Goal: Information Seeking & Learning: Learn about a topic

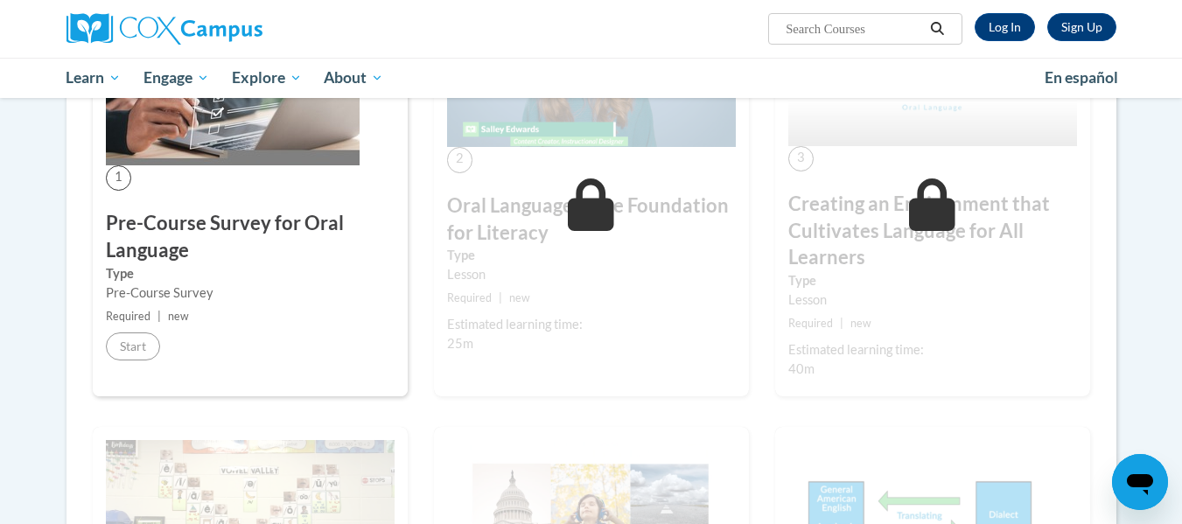
scroll to position [432, 0]
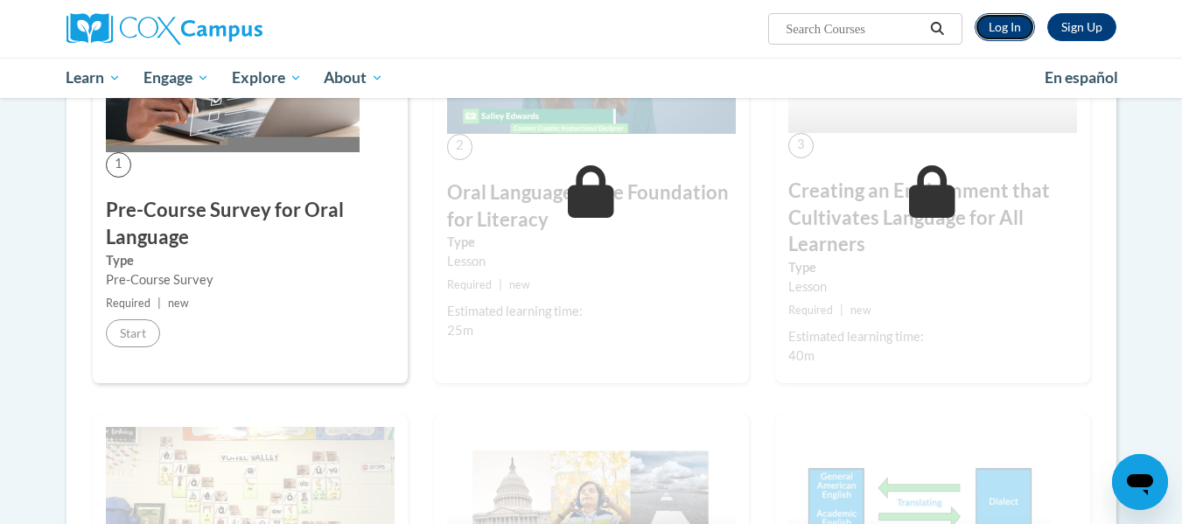
click at [991, 31] on link "Log In" at bounding box center [1004, 27] width 60 height 28
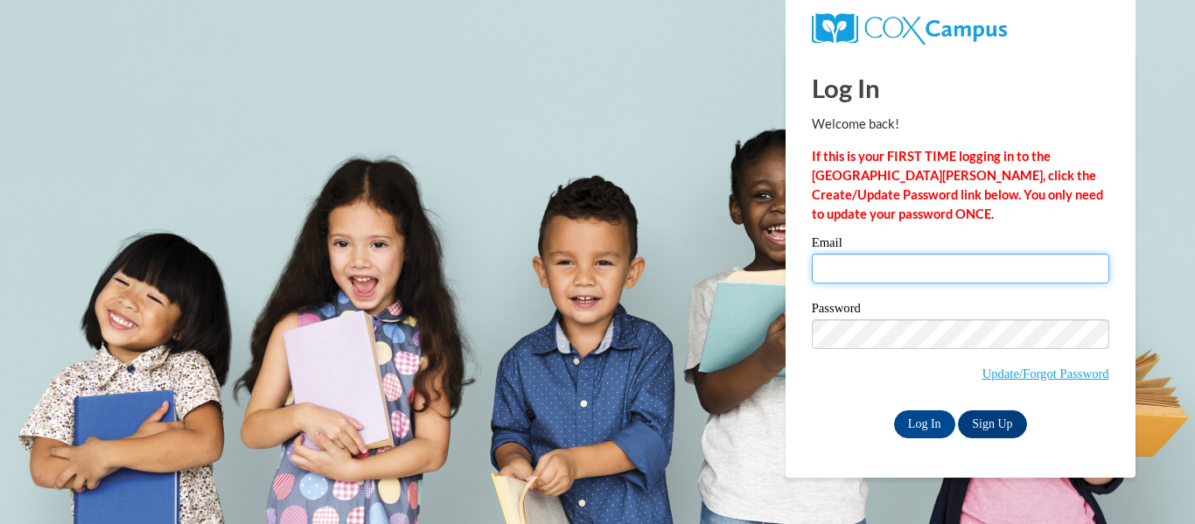
click at [912, 264] on input "Email" at bounding box center [960, 269] width 297 height 30
type input "arnika.sutton@cowetacharteracademy.org"
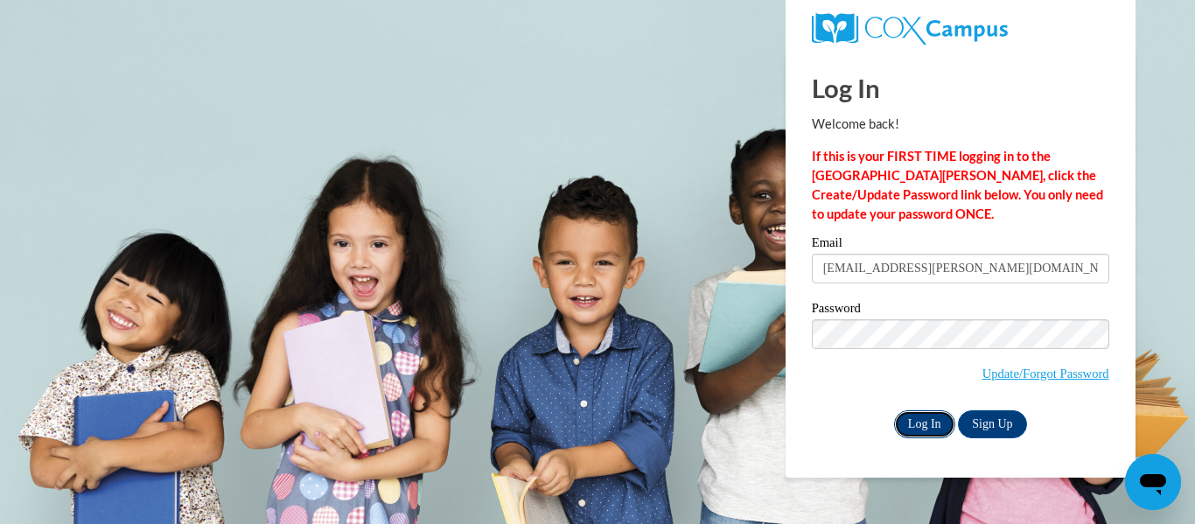
click at [924, 423] on input "Log In" at bounding box center [924, 424] width 61 height 28
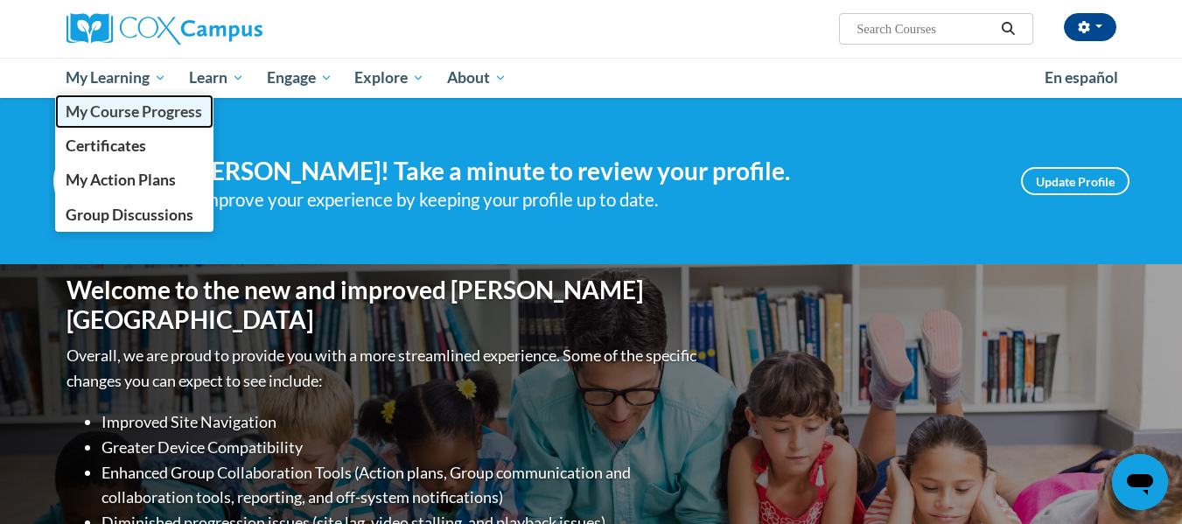
click at [137, 108] on span "My Course Progress" at bounding box center [134, 111] width 136 height 18
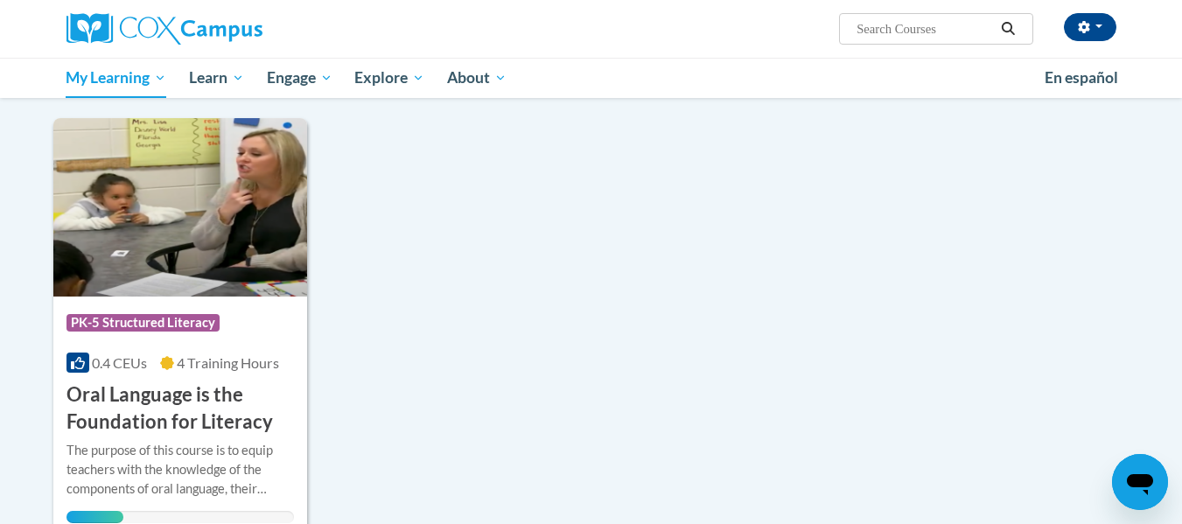
scroll to position [197, 0]
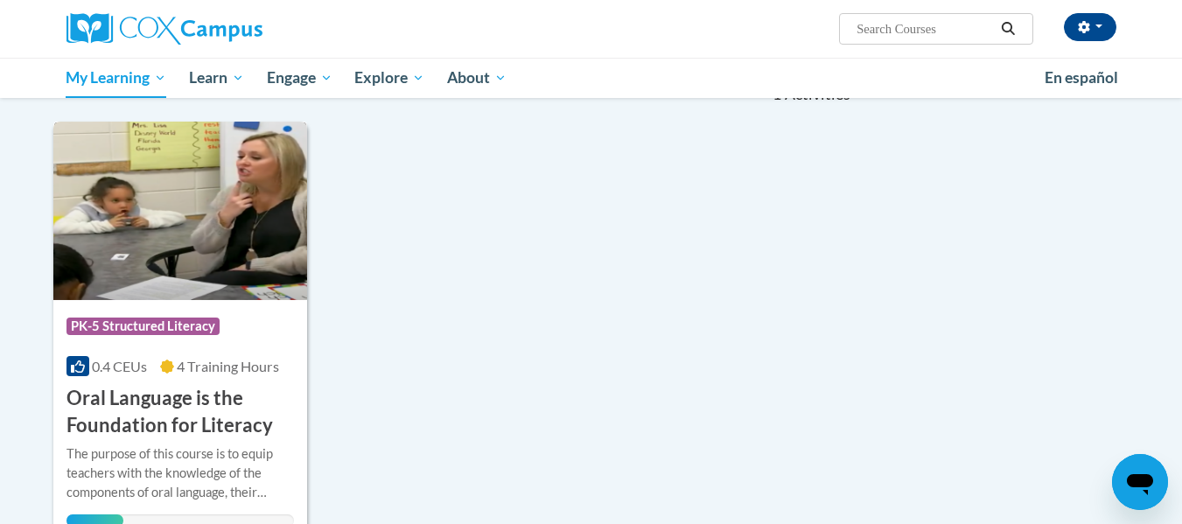
click at [192, 411] on h3 "Oral Language is the Foundation for Literacy" at bounding box center [180, 412] width 228 height 54
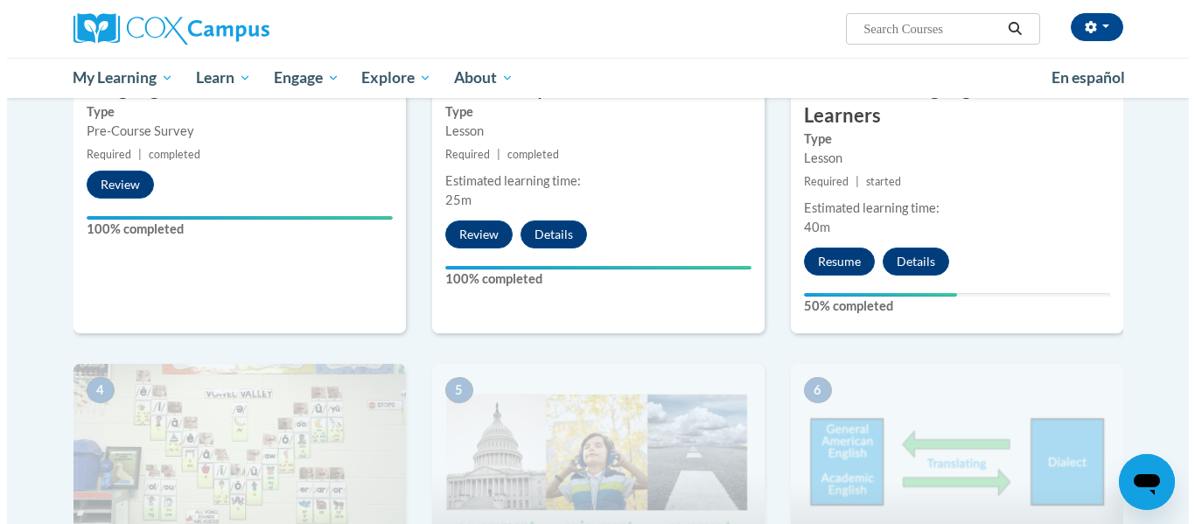
scroll to position [593, 0]
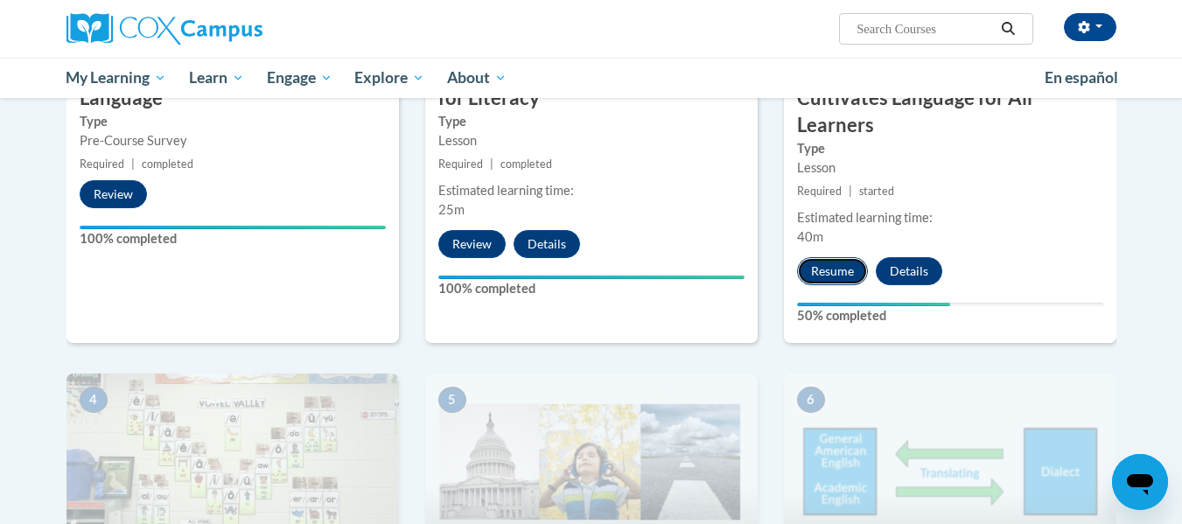
click at [838, 264] on button "Resume" at bounding box center [832, 271] width 71 height 28
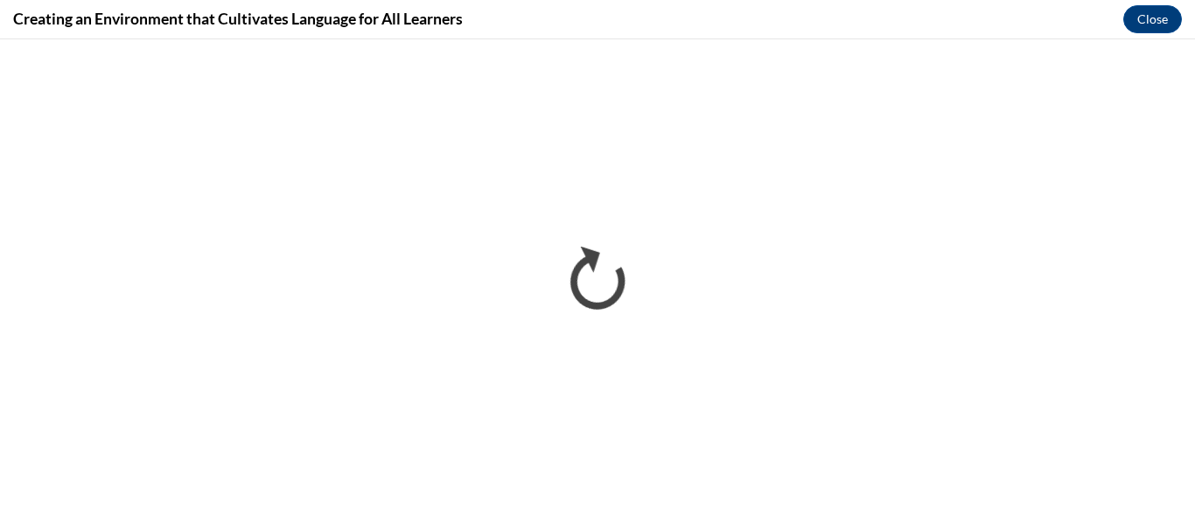
scroll to position [0, 0]
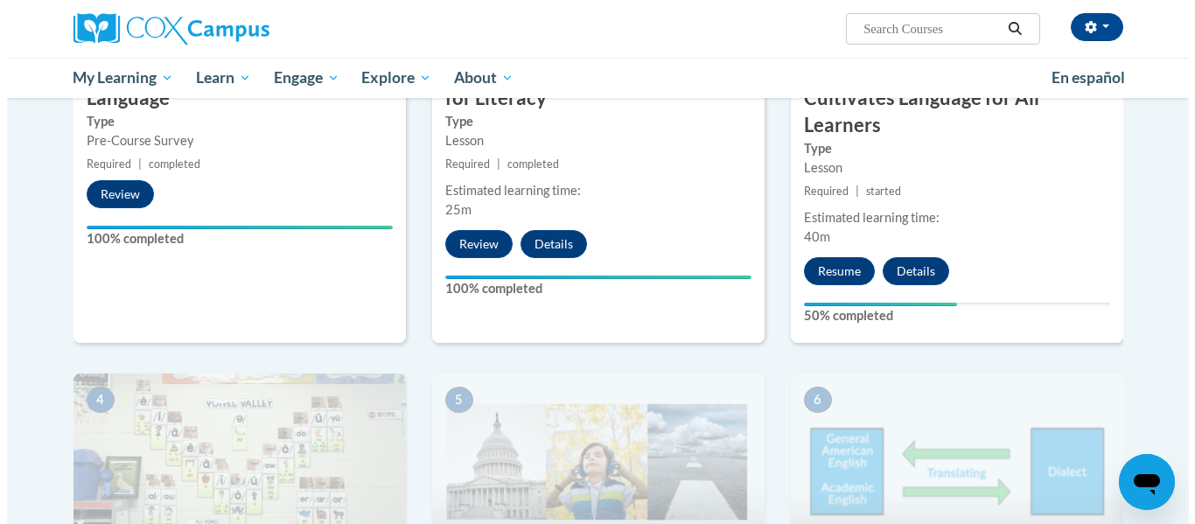
scroll to position [593, 0]
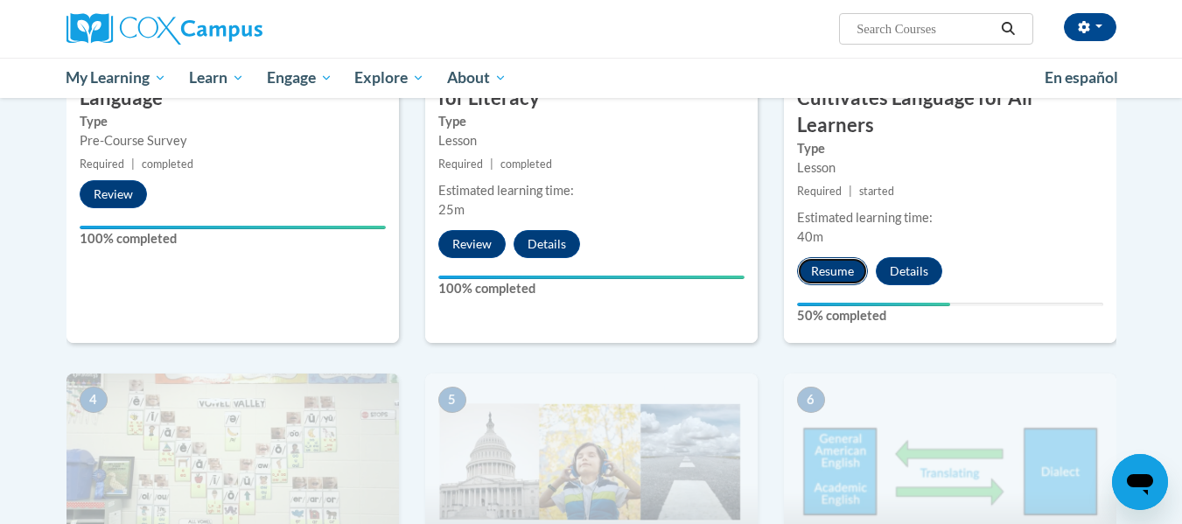
click at [823, 275] on button "Resume" at bounding box center [832, 271] width 71 height 28
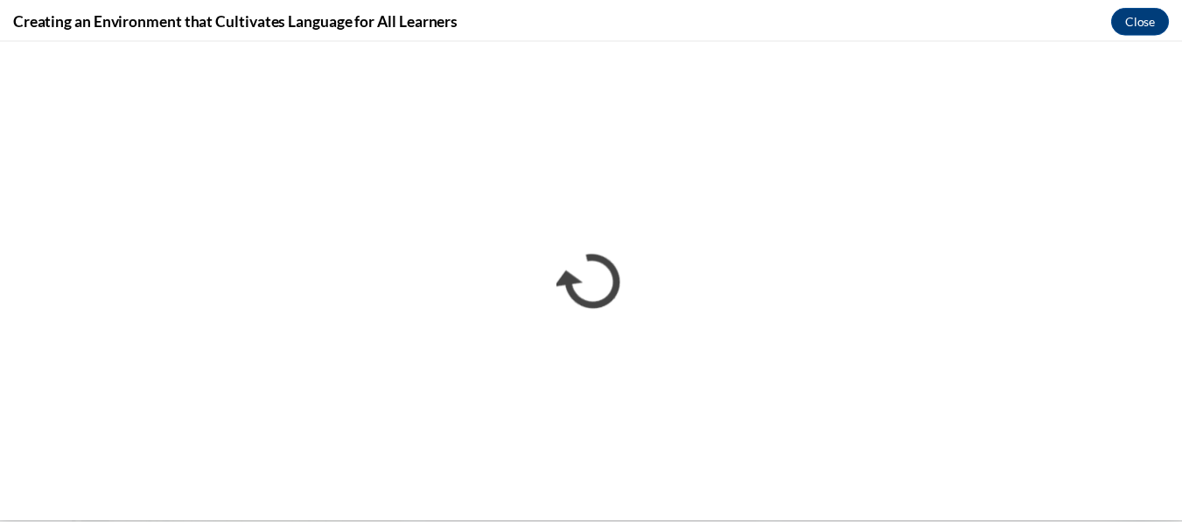
scroll to position [0, 0]
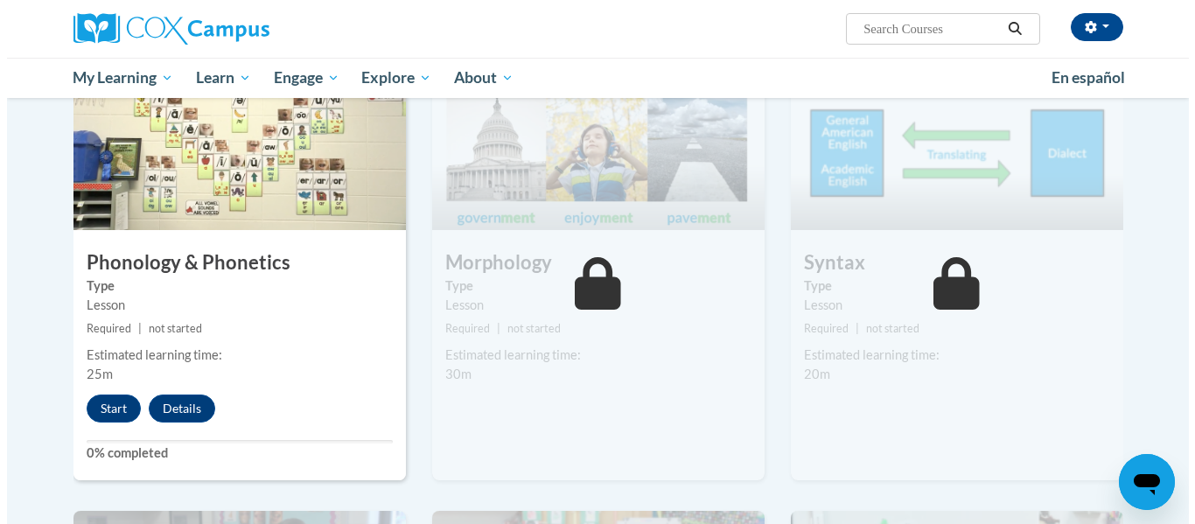
scroll to position [916, 0]
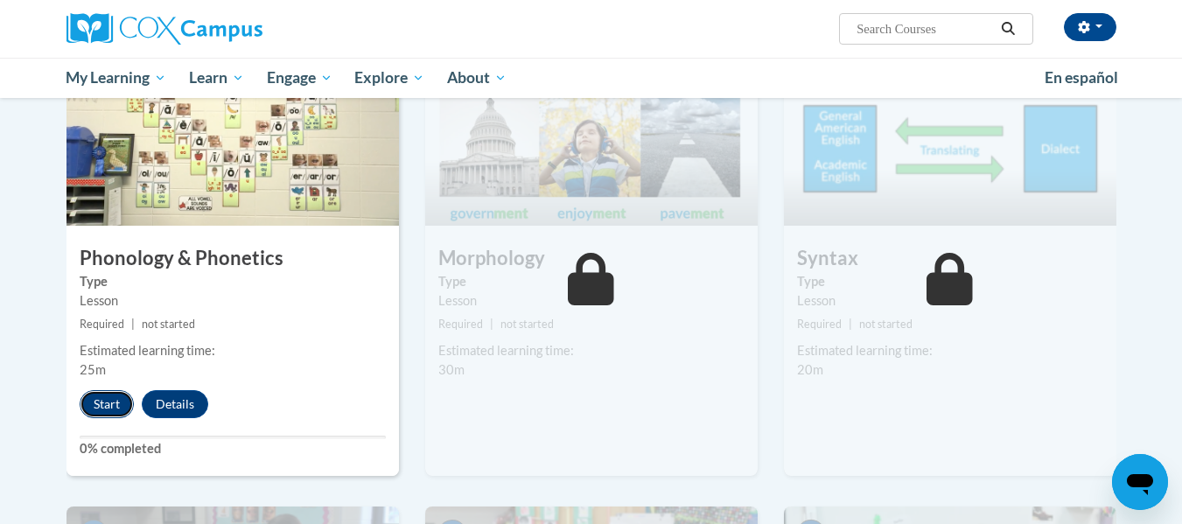
click at [108, 398] on button "Start" at bounding box center [107, 404] width 54 height 28
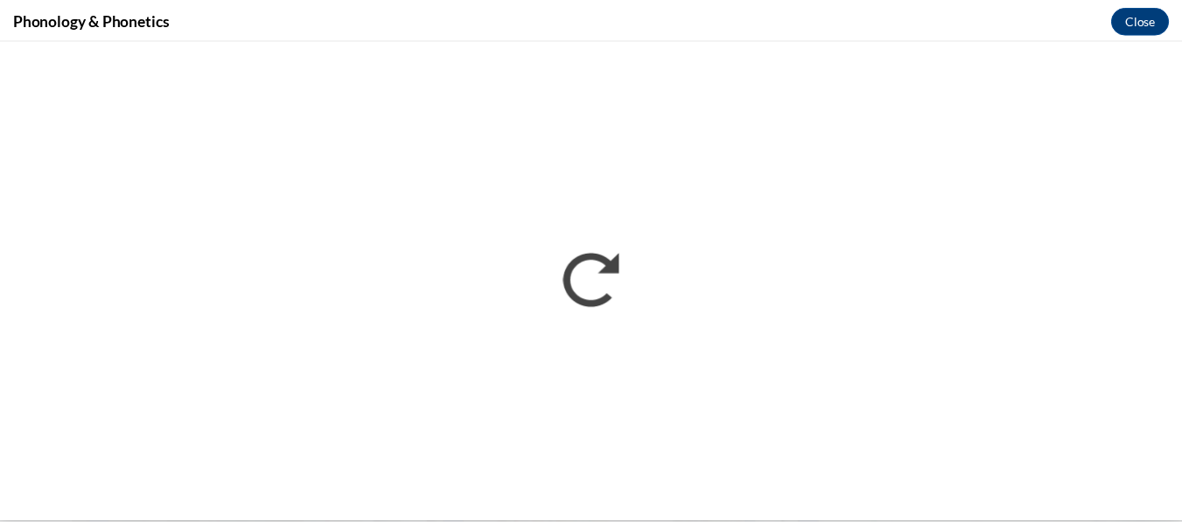
scroll to position [0, 0]
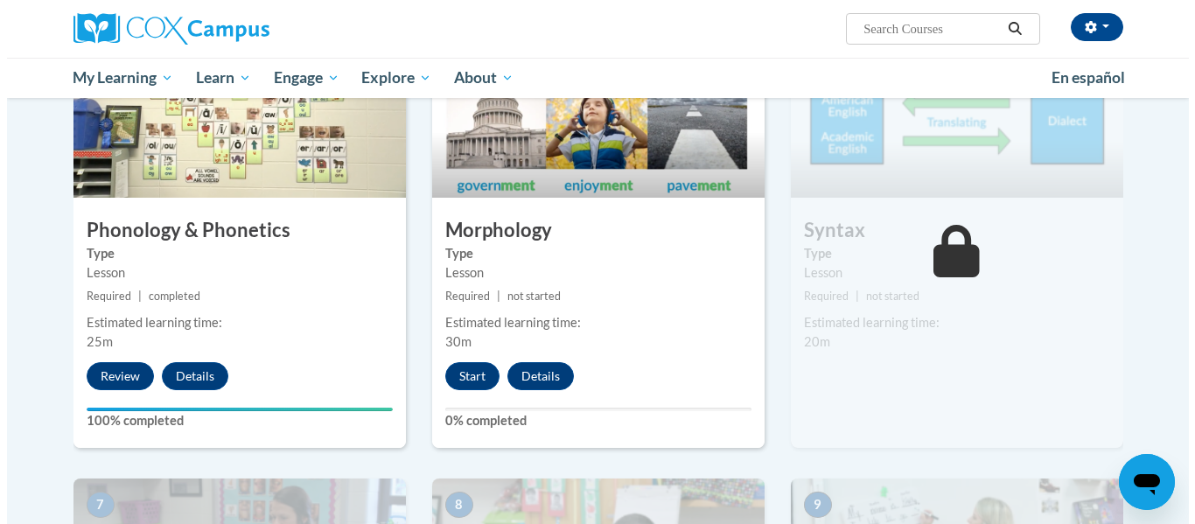
scroll to position [925, 0]
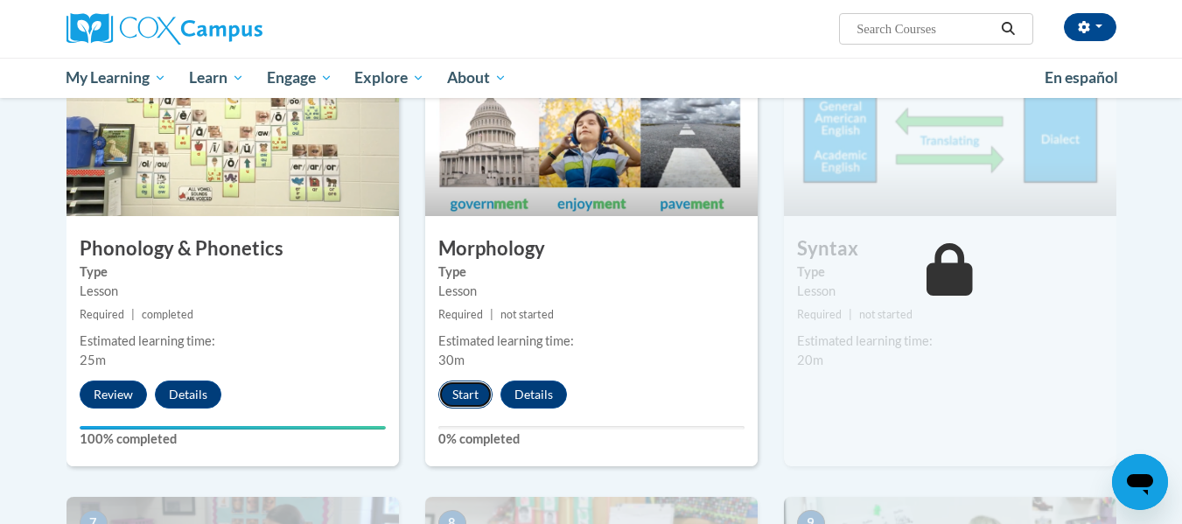
click at [457, 386] on button "Start" at bounding box center [465, 394] width 54 height 28
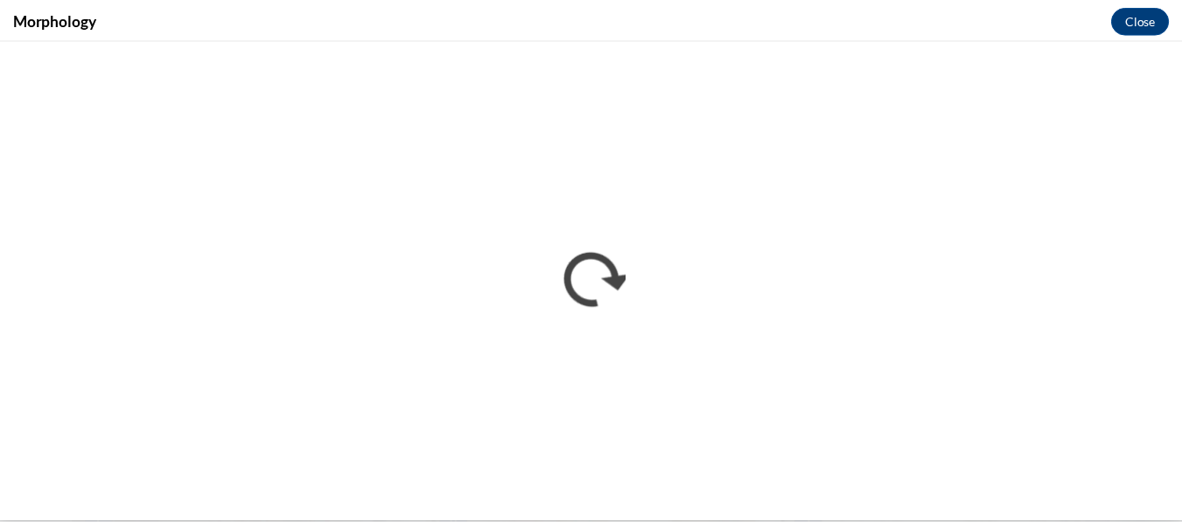
scroll to position [0, 0]
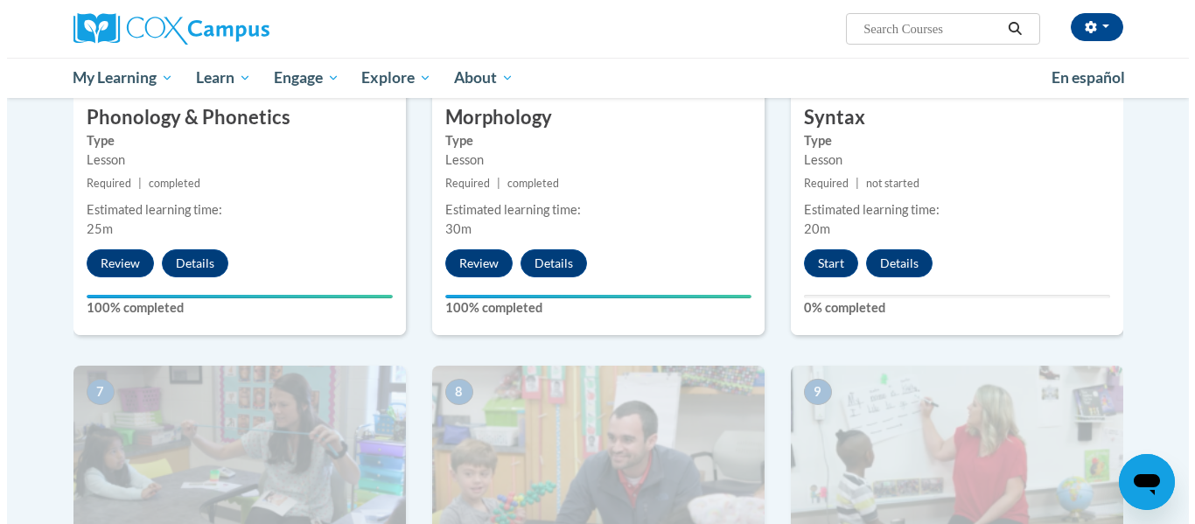
scroll to position [1070, 0]
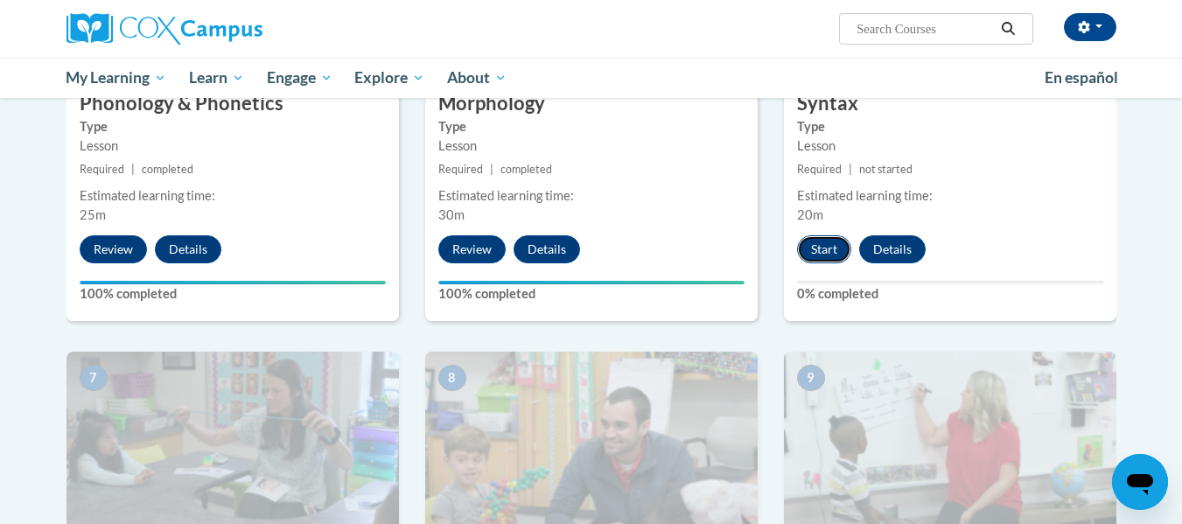
click at [821, 256] on button "Start" at bounding box center [824, 249] width 54 height 28
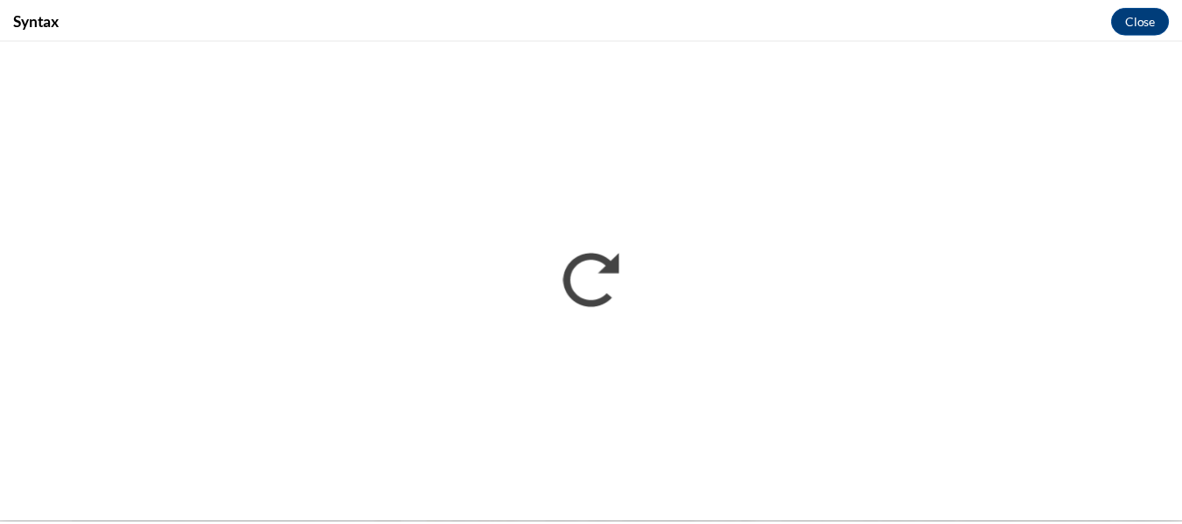
scroll to position [0, 0]
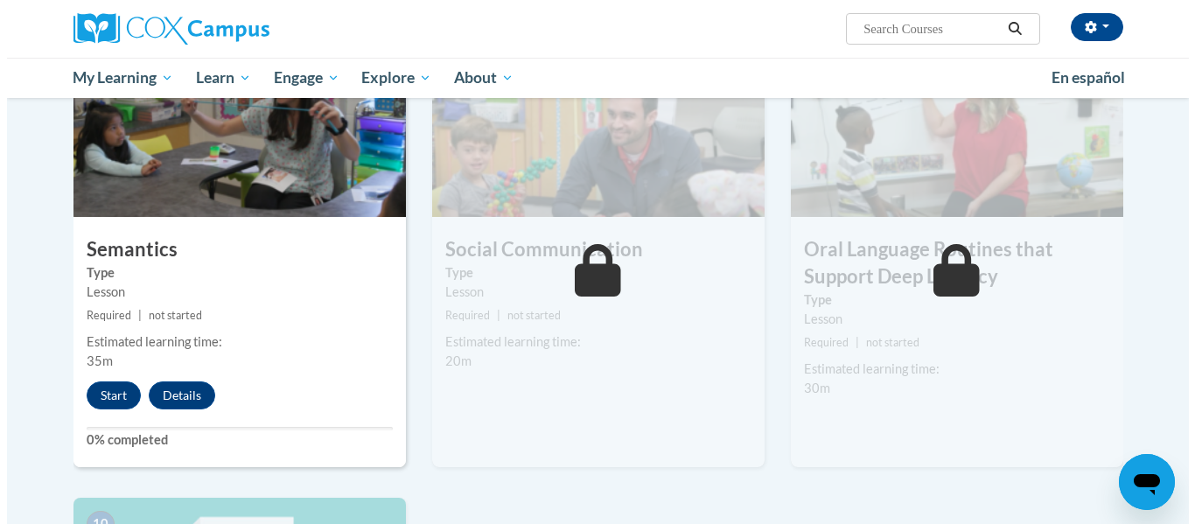
scroll to position [1370, 0]
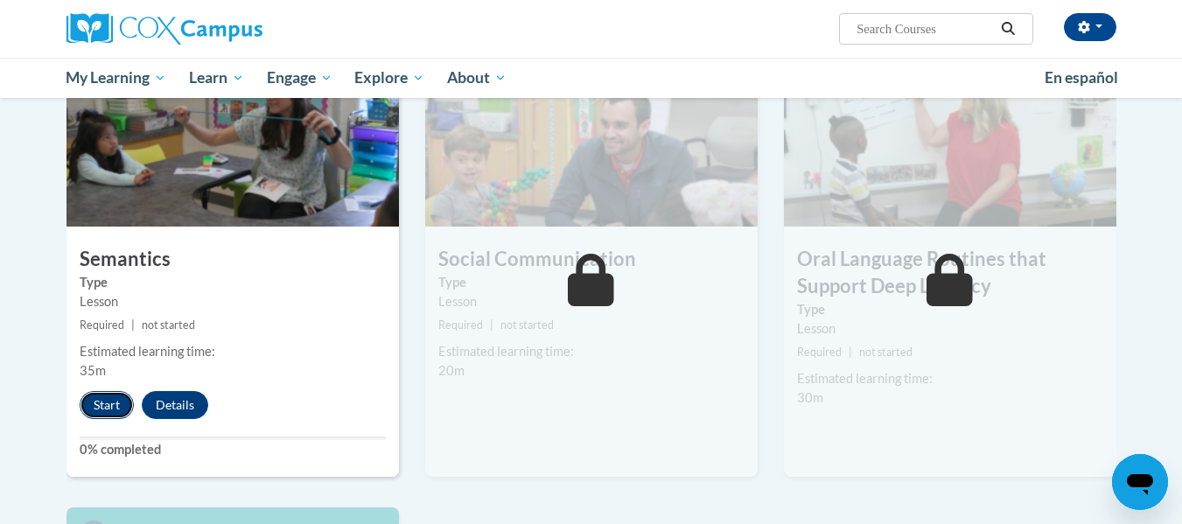
click at [108, 398] on button "Start" at bounding box center [107, 405] width 54 height 28
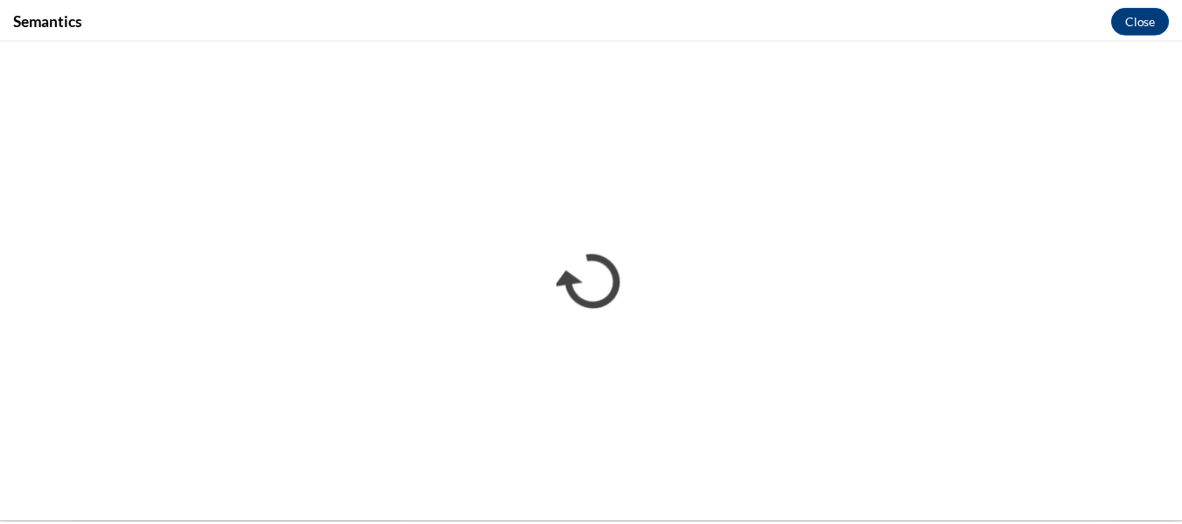
scroll to position [0, 0]
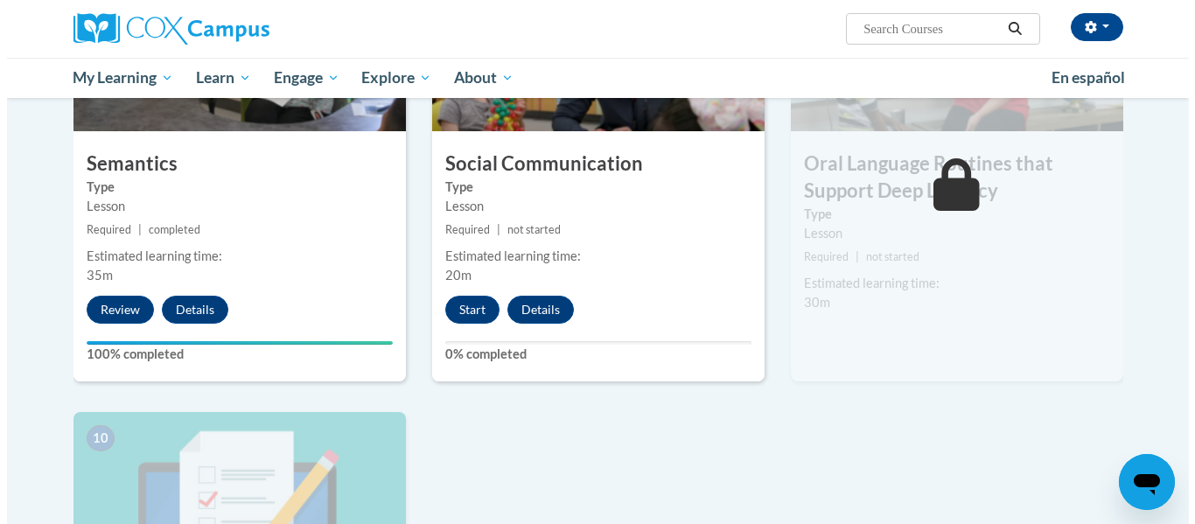
scroll to position [1461, 0]
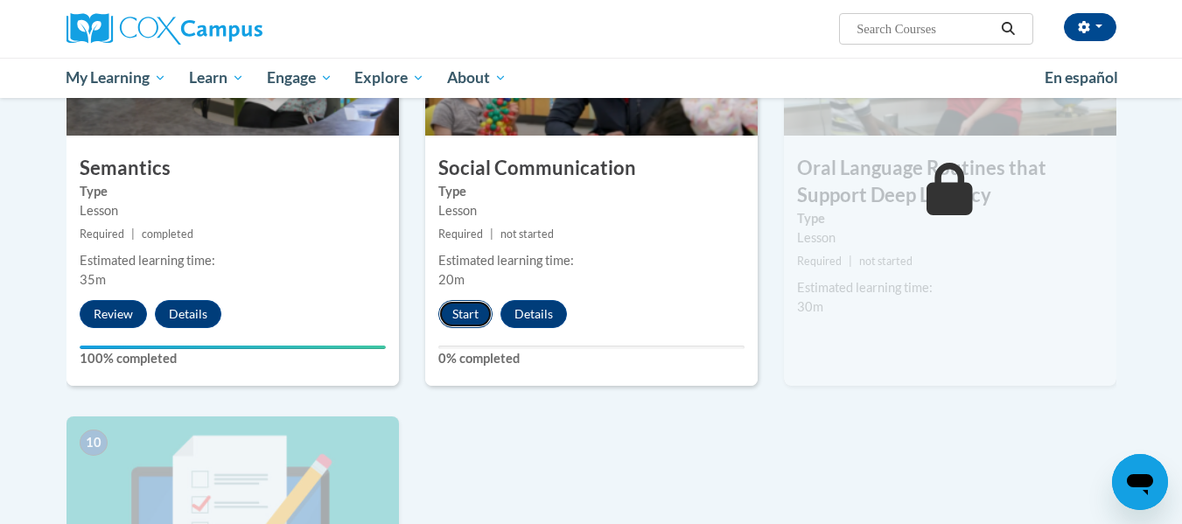
click at [457, 319] on button "Start" at bounding box center [465, 314] width 54 height 28
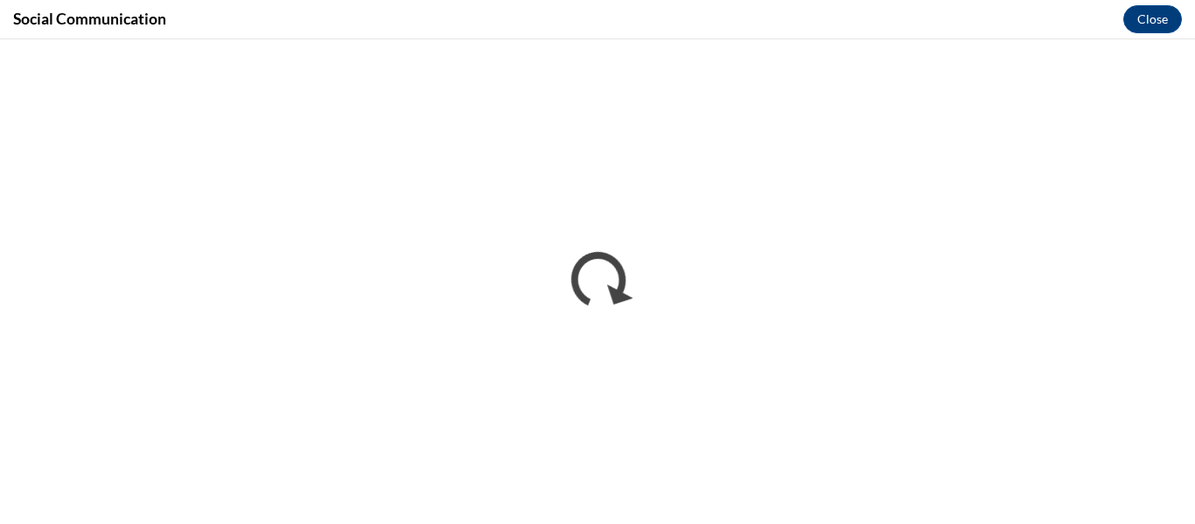
scroll to position [0, 0]
